Goal: Find specific page/section: Find specific page/section

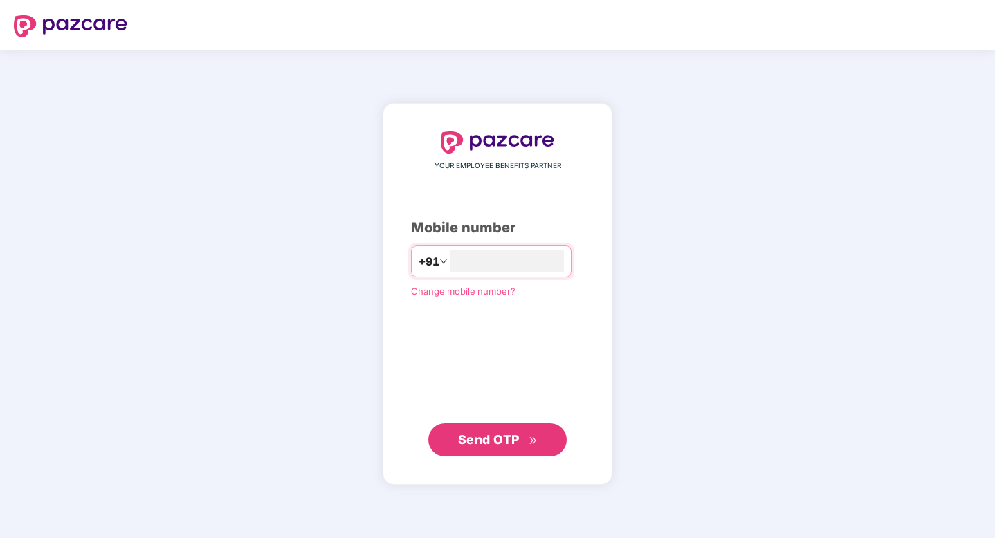
type input "**********"
click at [511, 436] on span "Send OTP" at bounding box center [489, 439] width 62 height 15
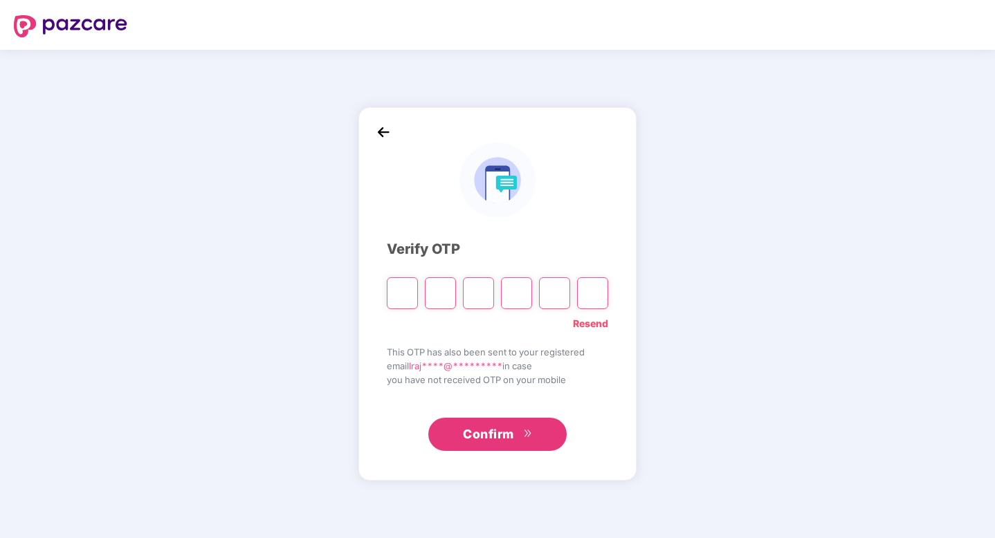
type input "*"
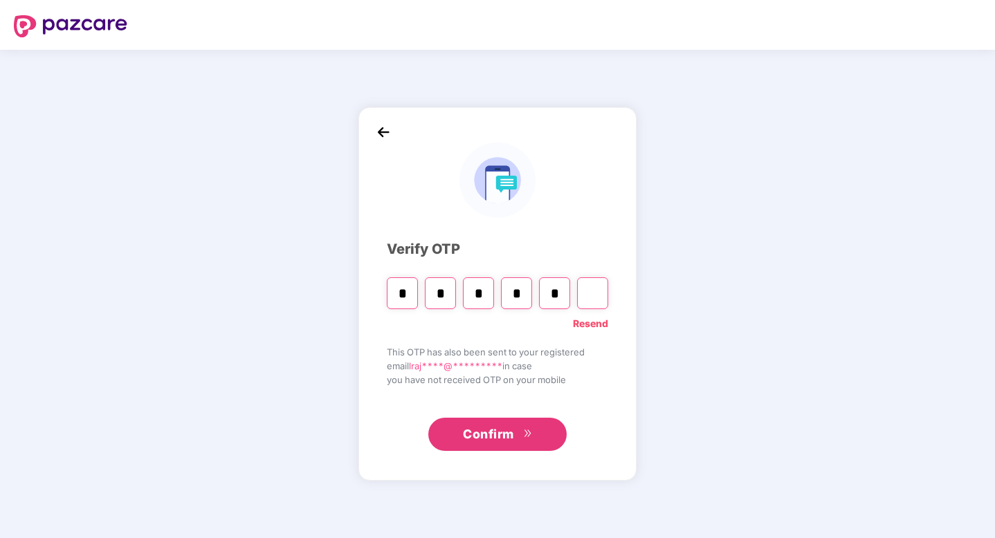
type input "*"
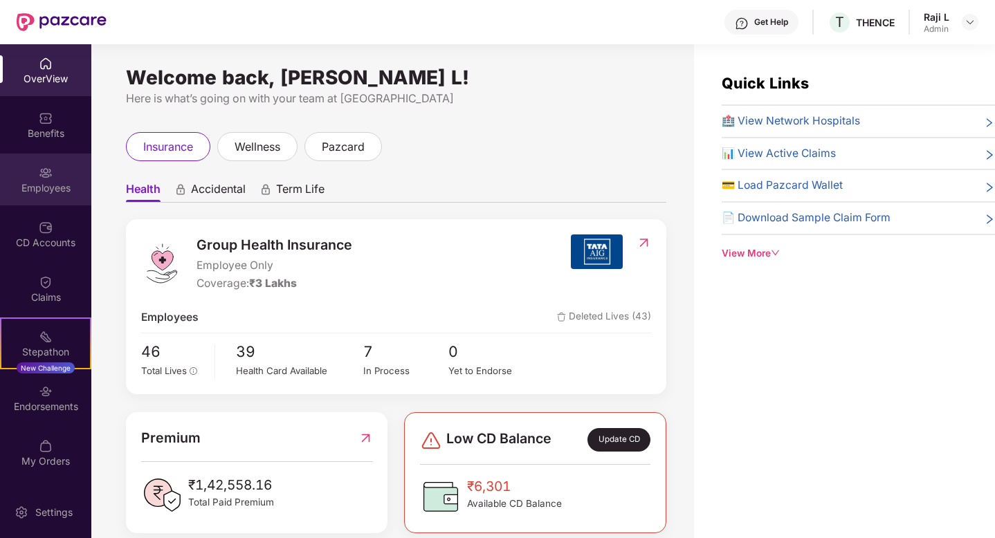
click at [47, 166] on img at bounding box center [46, 173] width 14 height 14
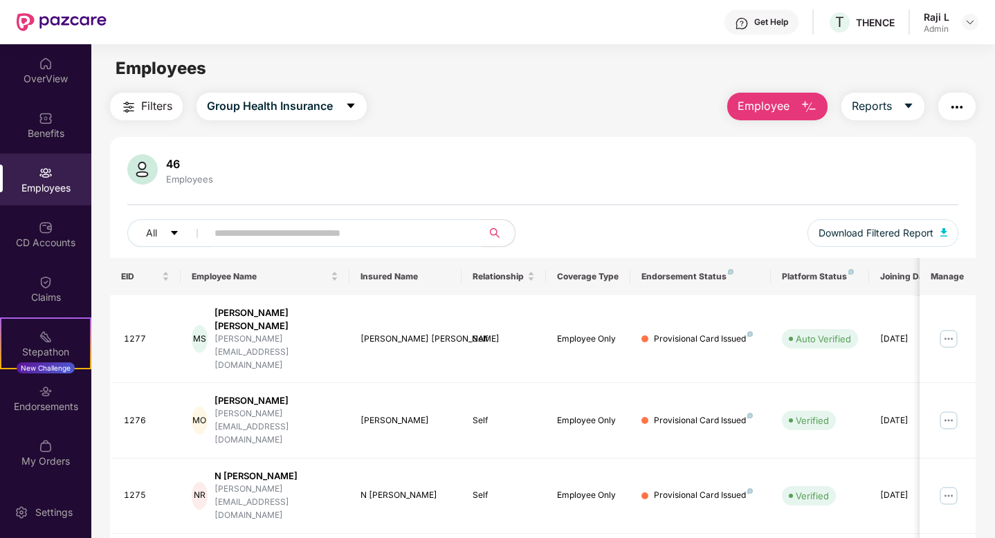
click at [282, 241] on input "text" at bounding box center [338, 233] width 248 height 21
click at [178, 229] on icon "caret-down" at bounding box center [174, 233] width 10 height 10
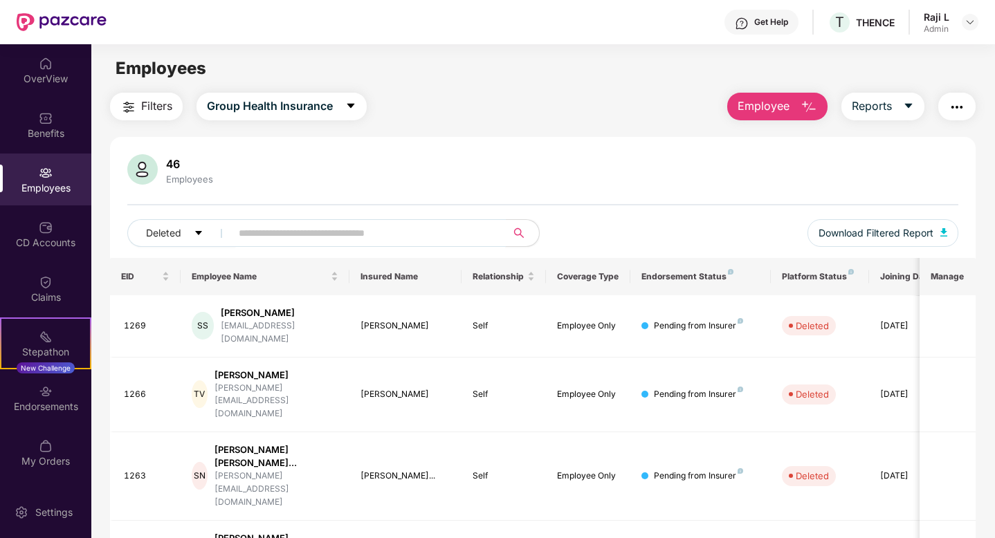
click at [270, 242] on input "text" at bounding box center [363, 233] width 248 height 21
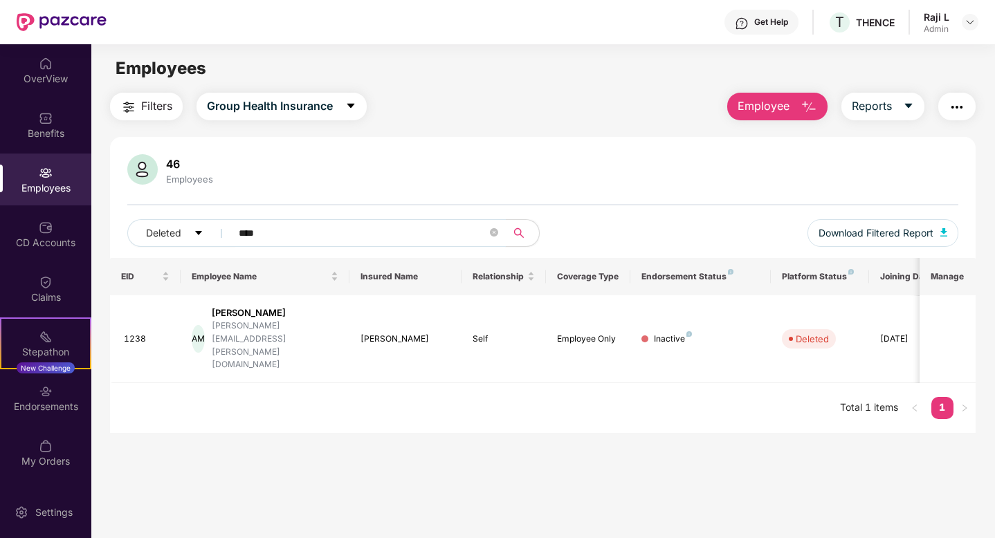
type input "****"
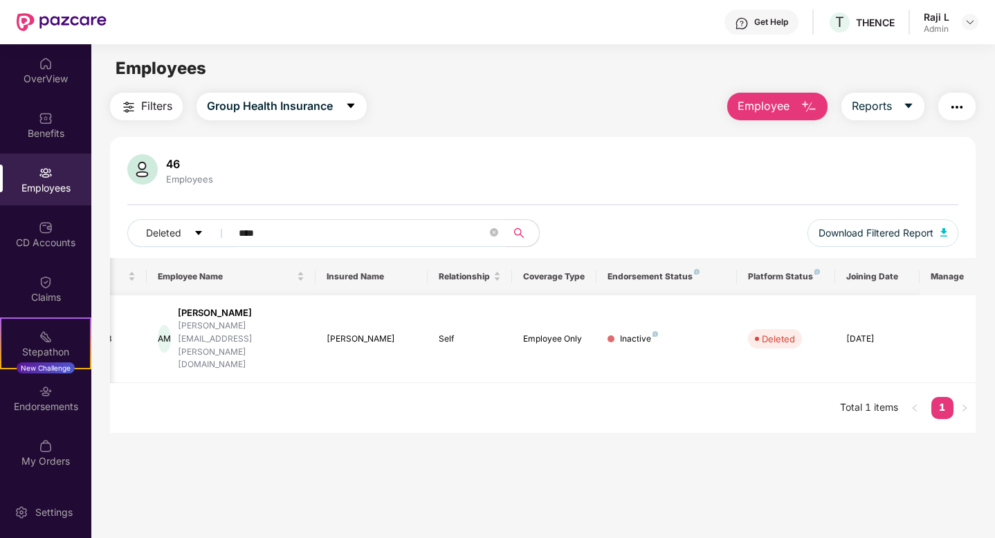
click at [230, 304] on td "AM [PERSON_NAME] [PERSON_NAME][EMAIL_ADDRESS][PERSON_NAME][DOMAIN_NAME]" at bounding box center [231, 339] width 169 height 88
click at [248, 313] on div "[PERSON_NAME]" at bounding box center [241, 312] width 127 height 13
click at [183, 333] on div "AM [PERSON_NAME] [PERSON_NAME][EMAIL_ADDRESS][PERSON_NAME][DOMAIN_NAME]" at bounding box center [231, 338] width 147 height 65
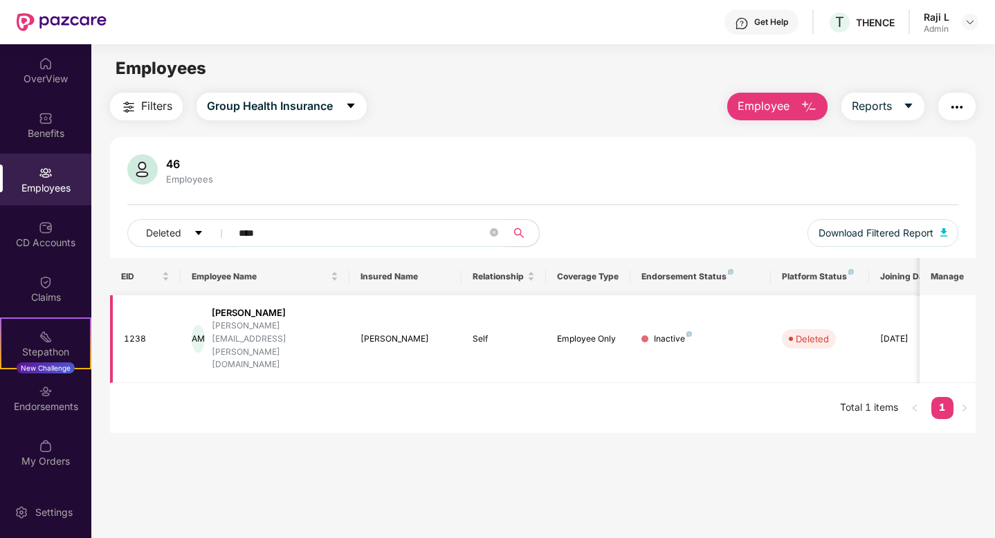
click at [145, 333] on div "1238" at bounding box center [147, 339] width 46 height 13
click at [903, 331] on td "[DATE]" at bounding box center [911, 339] width 84 height 88
click at [902, 333] on div "[DATE]" at bounding box center [911, 339] width 62 height 13
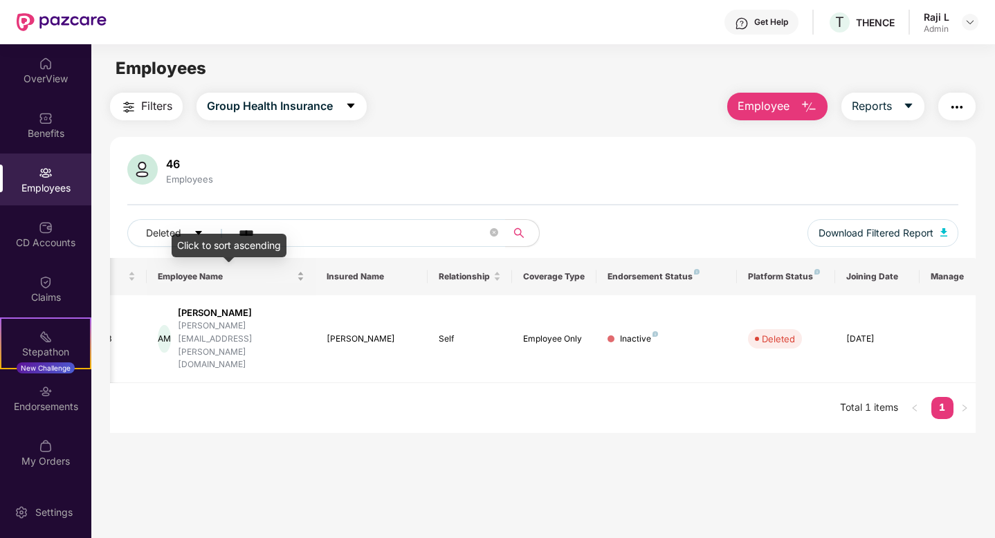
click at [301, 277] on div "Employee Name" at bounding box center [231, 276] width 147 height 13
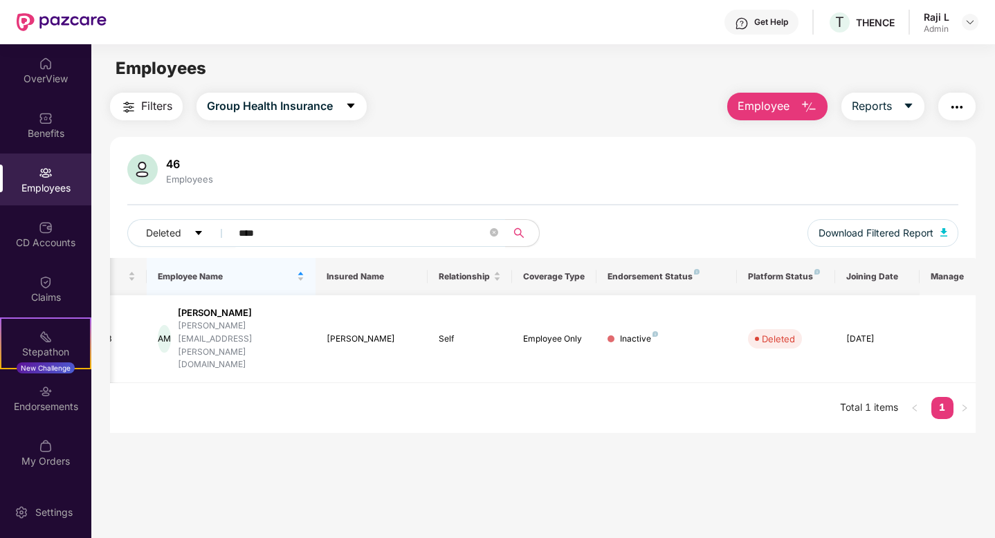
click at [773, 332] on div "Deleted" at bounding box center [778, 339] width 33 height 14
click at [300, 311] on div "AM [PERSON_NAME] [PERSON_NAME][EMAIL_ADDRESS][PERSON_NAME][DOMAIN_NAME]" at bounding box center [231, 338] width 147 height 65
click at [212, 235] on button "Deleted" at bounding box center [181, 233] width 109 height 28
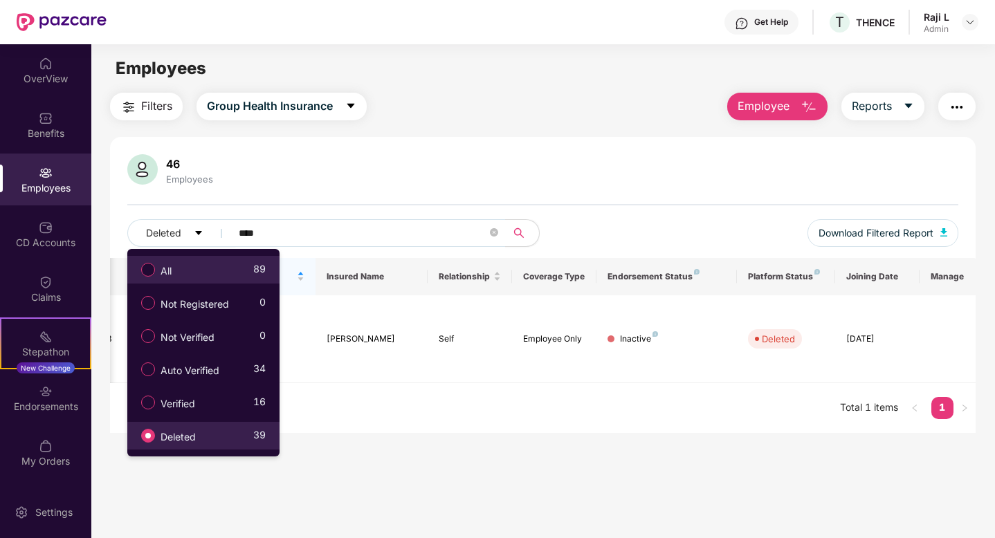
click at [183, 276] on label "All" at bounding box center [159, 270] width 50 height 24
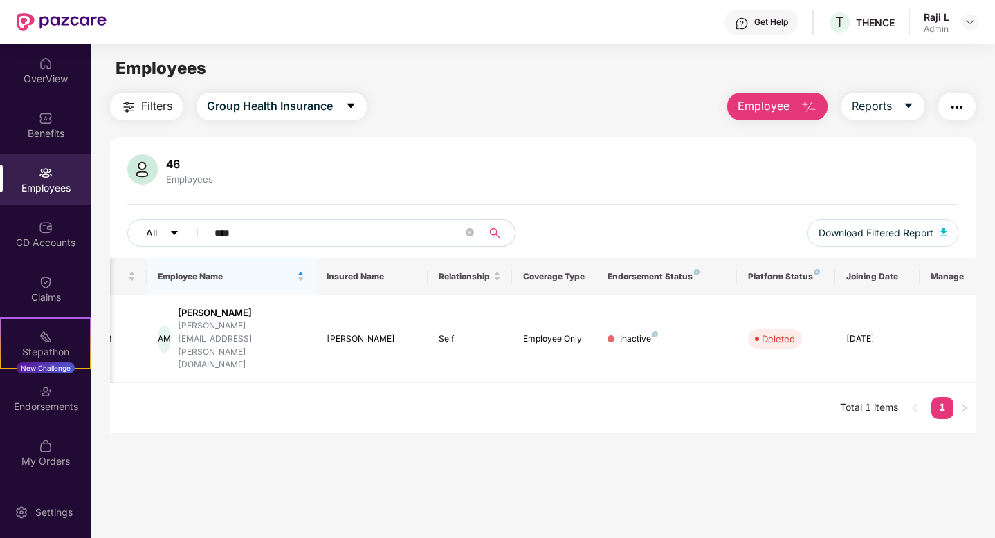
click at [187, 231] on button "All" at bounding box center [169, 233] width 84 height 28
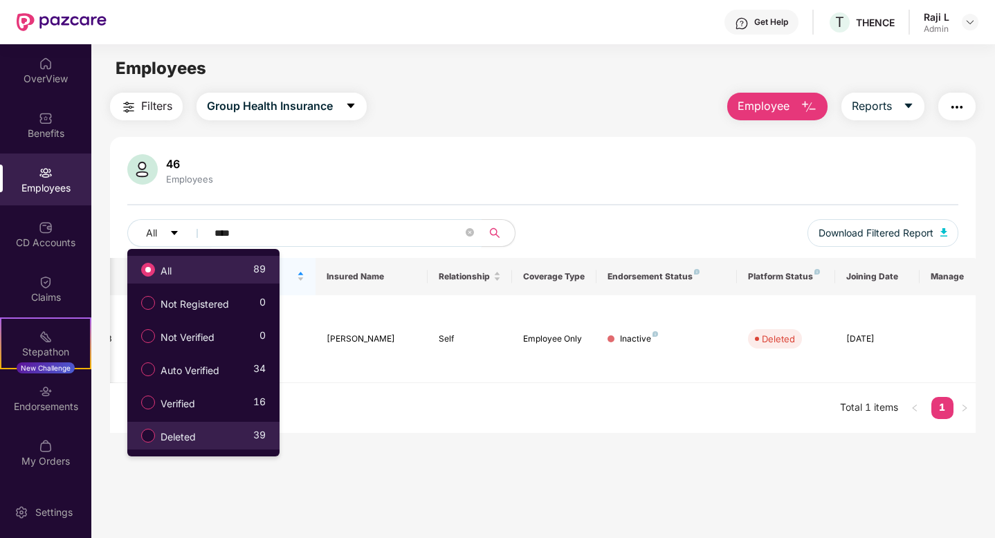
click at [476, 235] on span "****" at bounding box center [340, 233] width 284 height 28
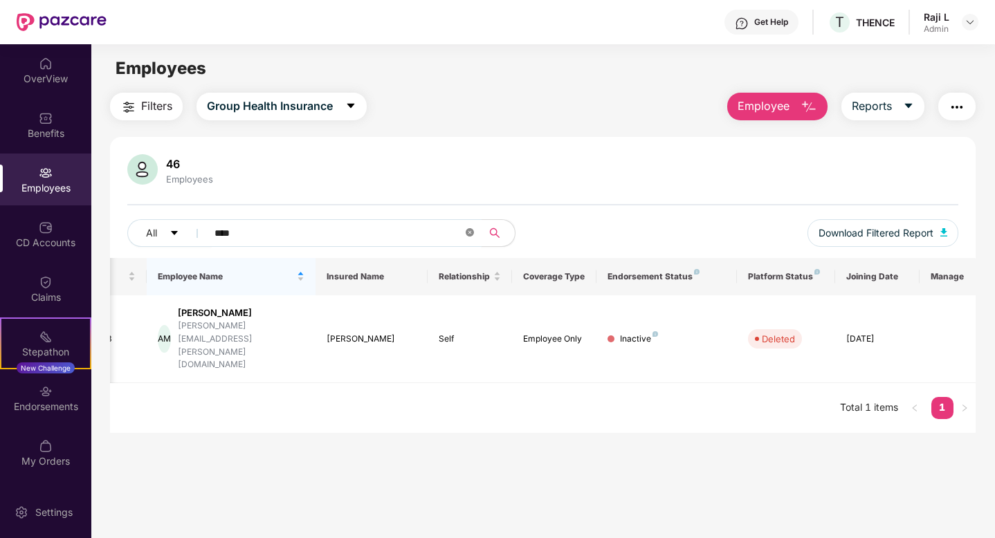
click at [471, 235] on icon "close-circle" at bounding box center [470, 232] width 8 height 8
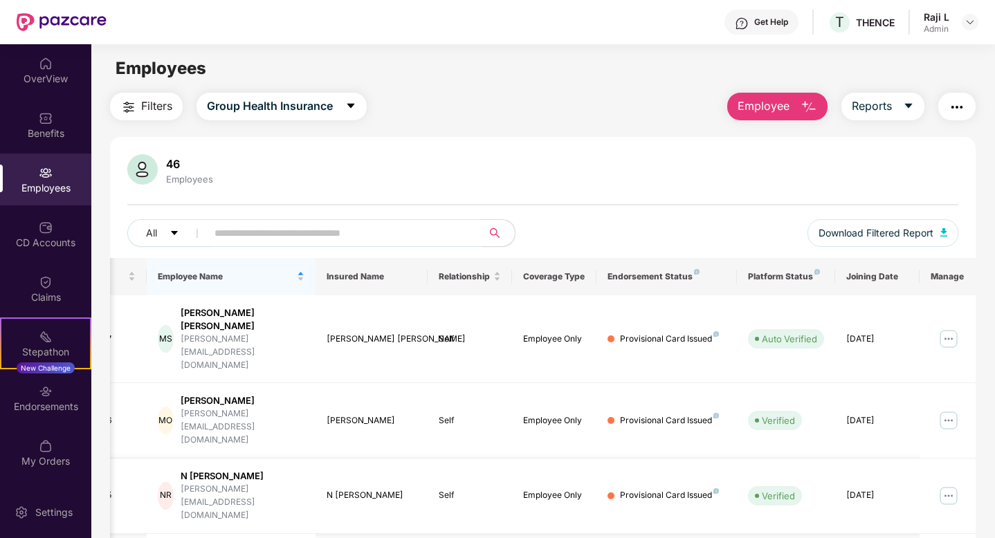
scroll to position [0, 0]
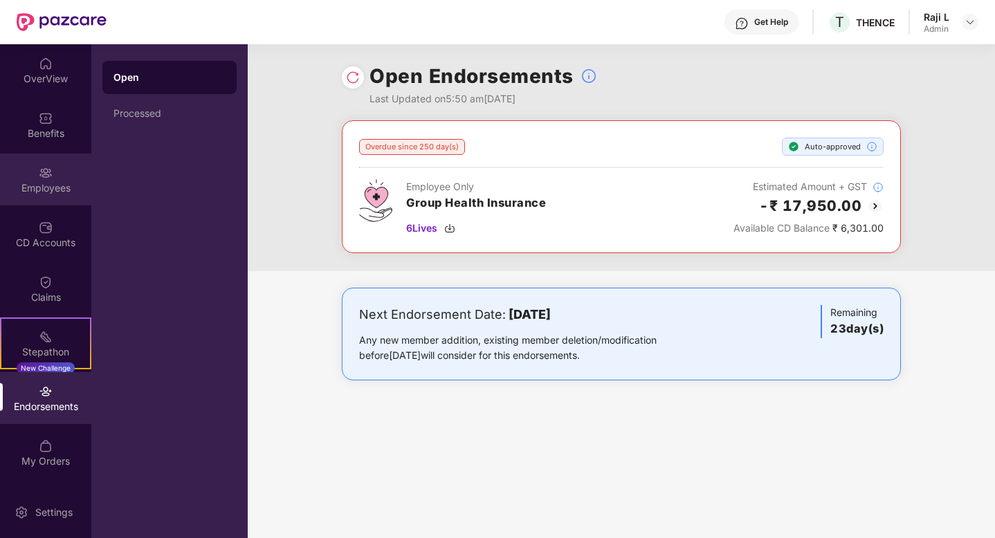
click at [42, 183] on div "Employees" at bounding box center [45, 188] width 91 height 14
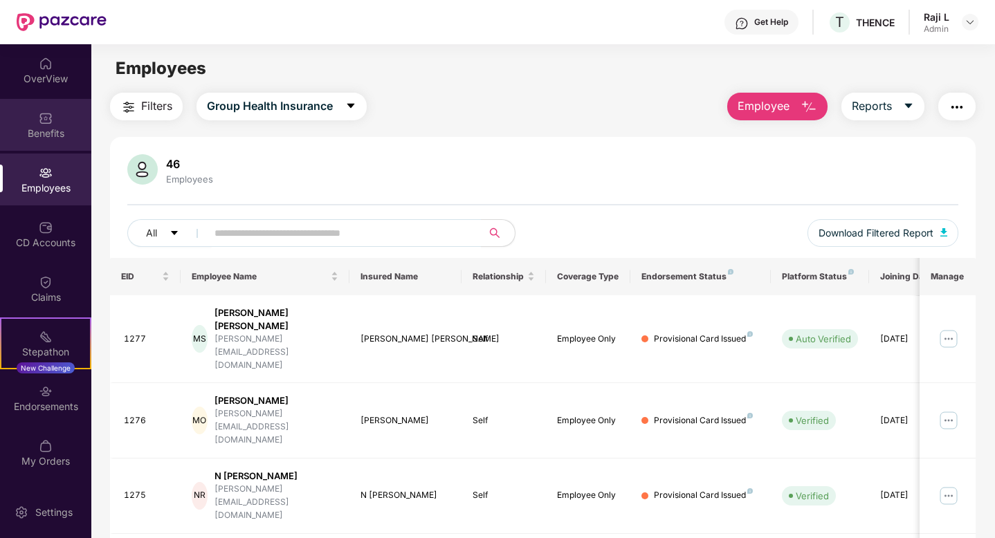
click at [39, 119] on img at bounding box center [46, 118] width 14 height 14
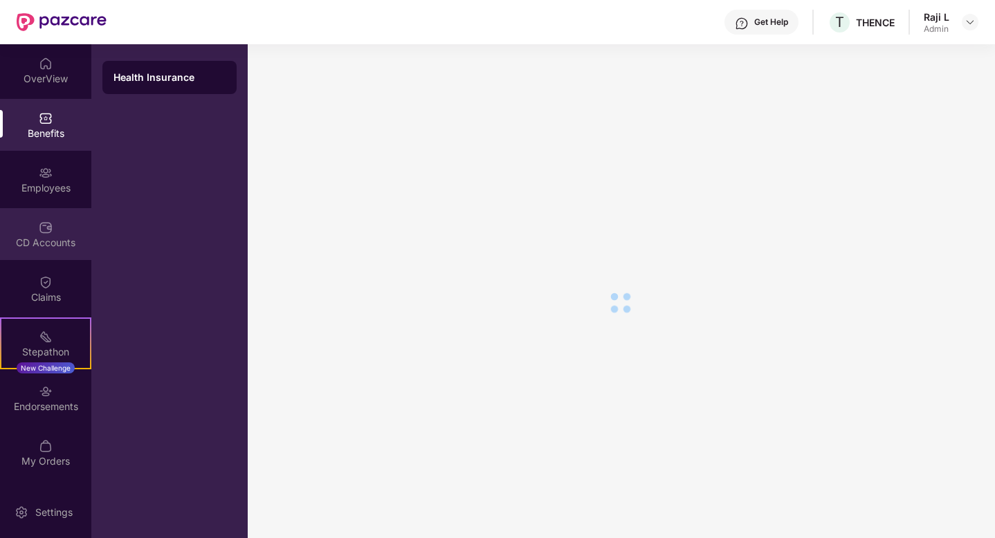
click at [33, 208] on div "CD Accounts" at bounding box center [45, 234] width 91 height 52
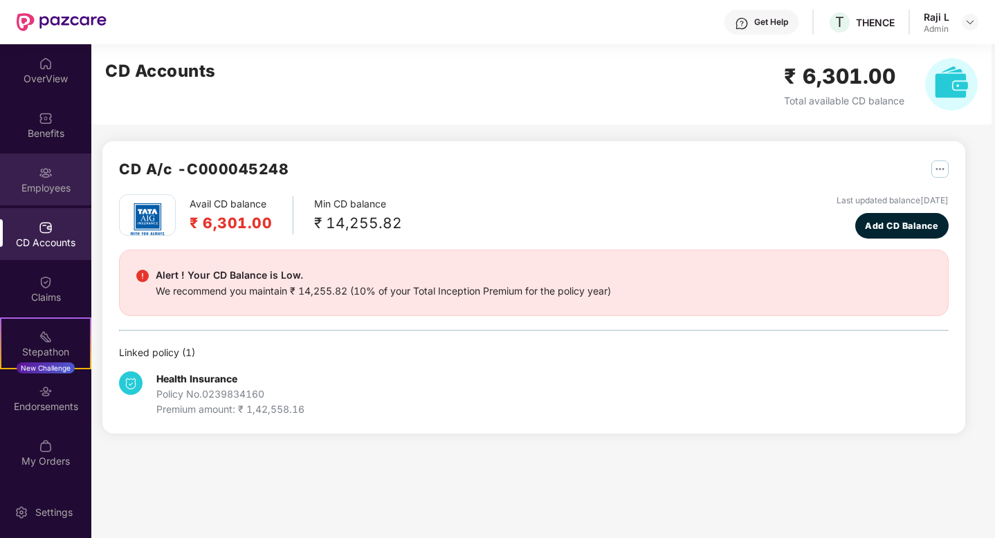
click at [68, 167] on div "Employees" at bounding box center [45, 180] width 91 height 52
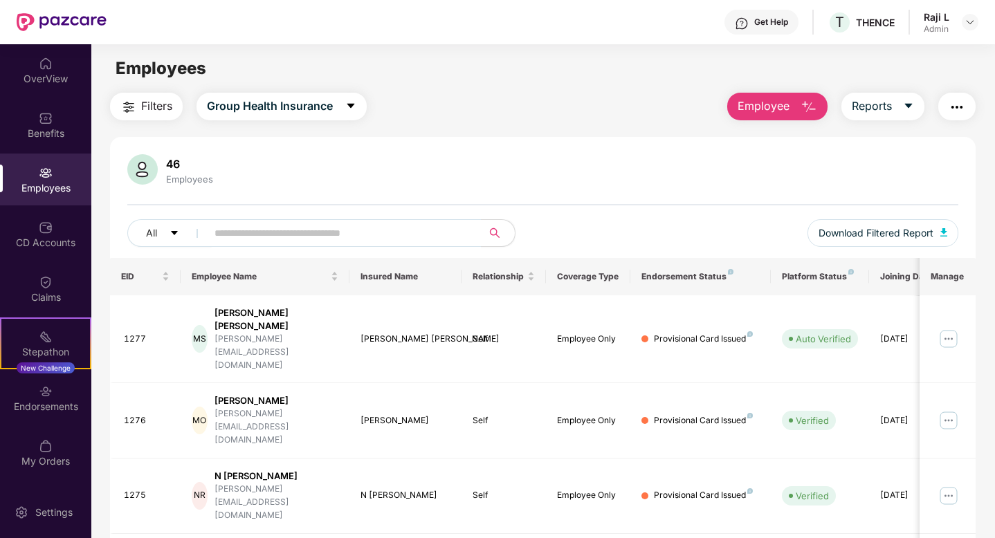
click at [282, 218] on div "46 Employees All Download Filtered Report" at bounding box center [542, 206] width 865 height 104
click at [292, 202] on div "46 Employees All Download Filtered Report" at bounding box center [542, 206] width 865 height 104
click at [44, 64] on img at bounding box center [46, 64] width 14 height 14
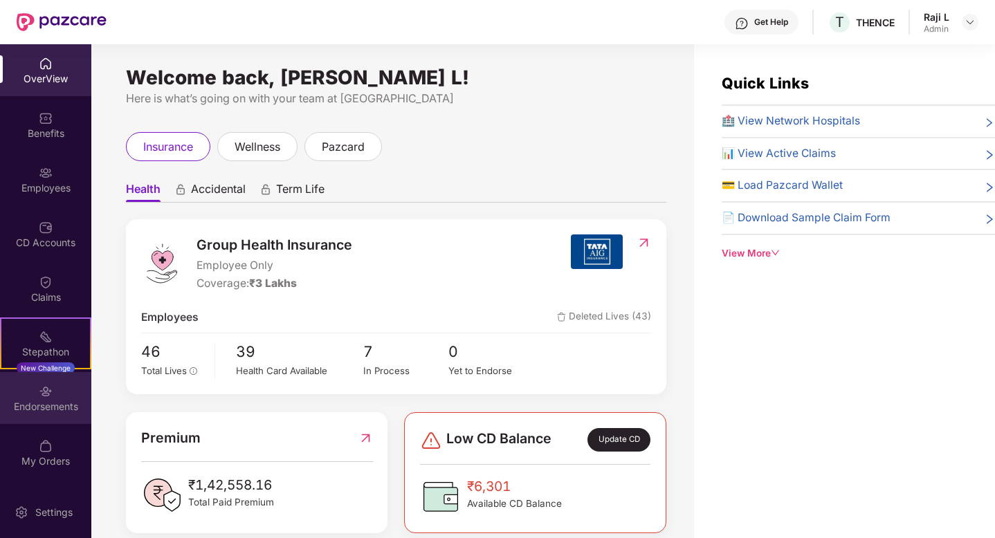
click at [49, 400] on div "Endorsements" at bounding box center [45, 407] width 91 height 14
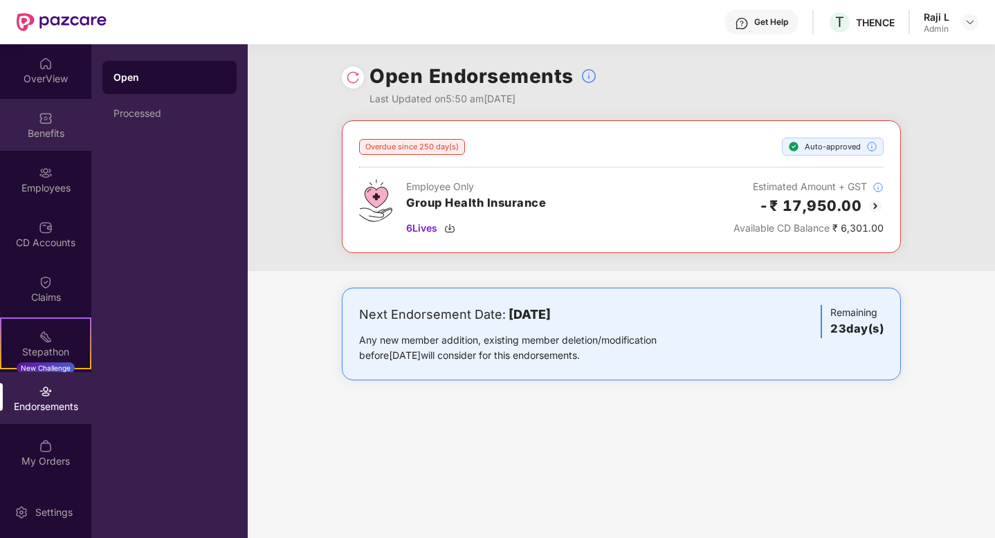
click at [42, 147] on div "Benefits" at bounding box center [45, 125] width 91 height 52
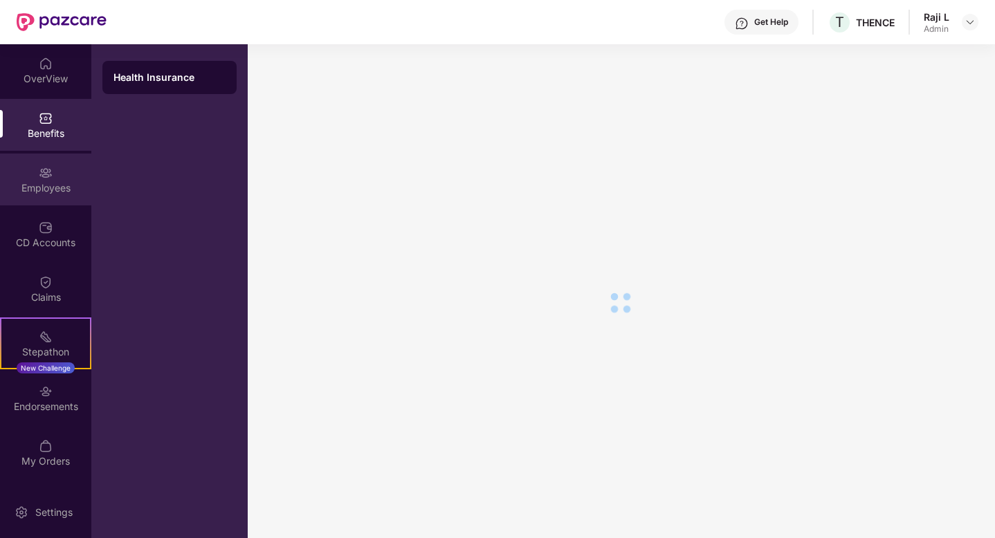
click at [45, 189] on div "Employees" at bounding box center [45, 188] width 91 height 14
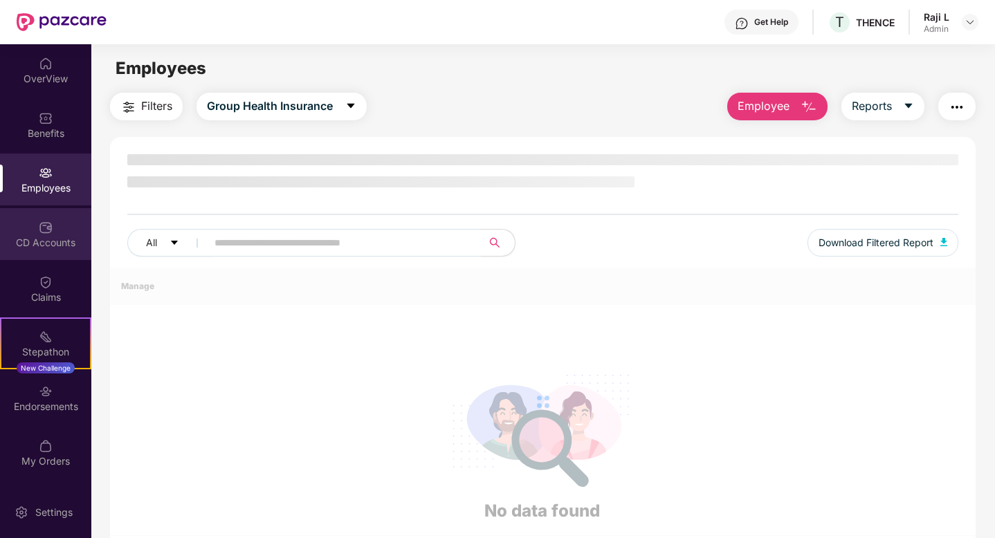
click at [42, 250] on div "CD Accounts" at bounding box center [45, 234] width 91 height 52
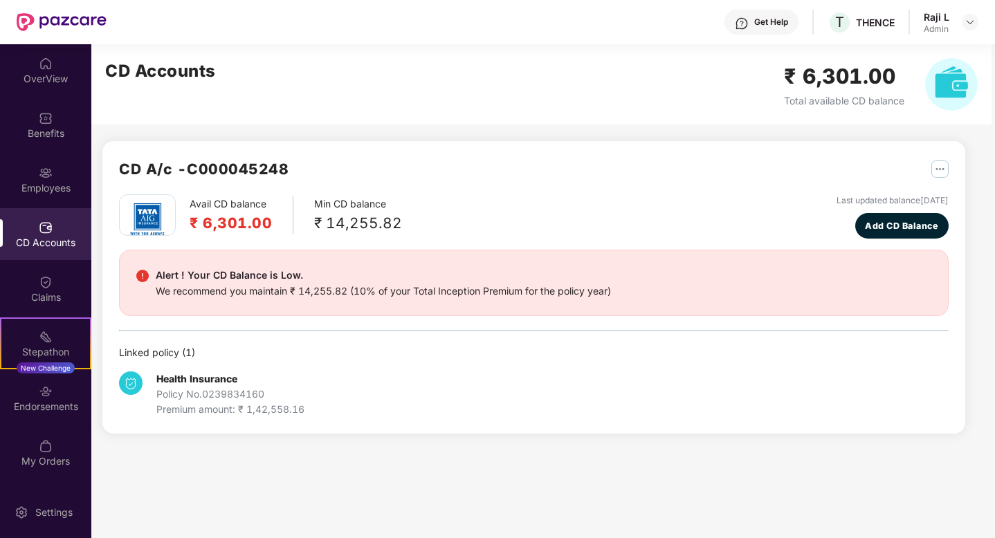
click at [524, 269] on div "Alert ! Your CD Balance is Low." at bounding box center [383, 275] width 455 height 17
click at [450, 221] on div "Avail CD balance ₹ 6,301.00 Min CD balance ₹ 14,255.82 Last updated balance 05 …" at bounding box center [533, 216] width 829 height 44
click at [50, 174] on img at bounding box center [46, 173] width 14 height 14
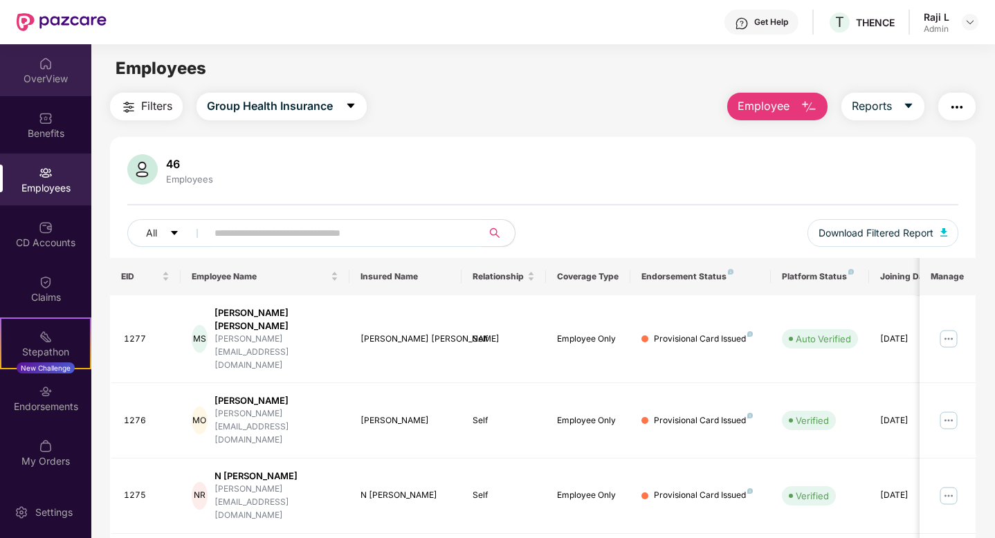
click at [57, 77] on div "OverView" at bounding box center [45, 79] width 91 height 14
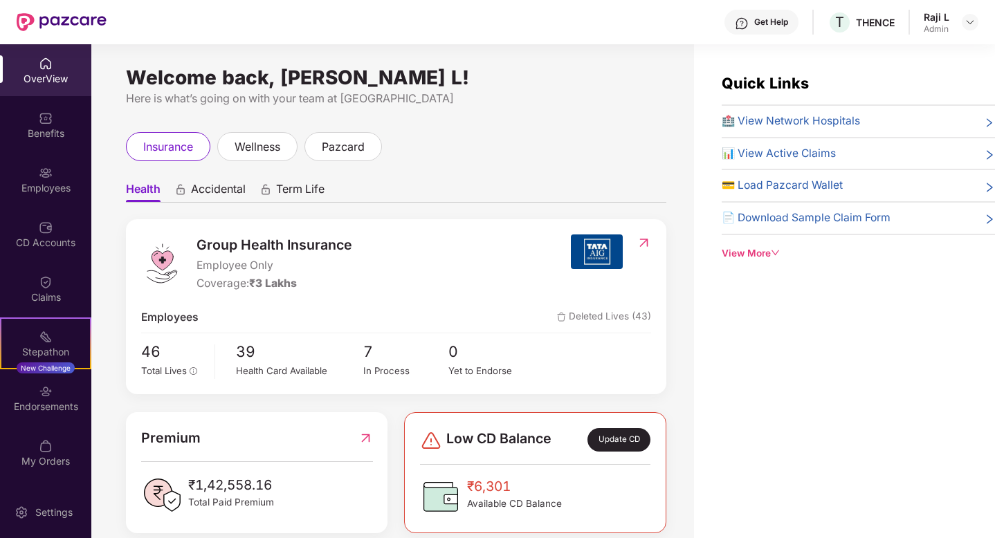
click at [46, 151] on div "OverView Benefits Employees CD Accounts Claims Stepathon New Challenge Endorsem…" at bounding box center [45, 265] width 91 height 442
click at [46, 183] on div "Employees" at bounding box center [45, 188] width 91 height 14
